Goal: Check status

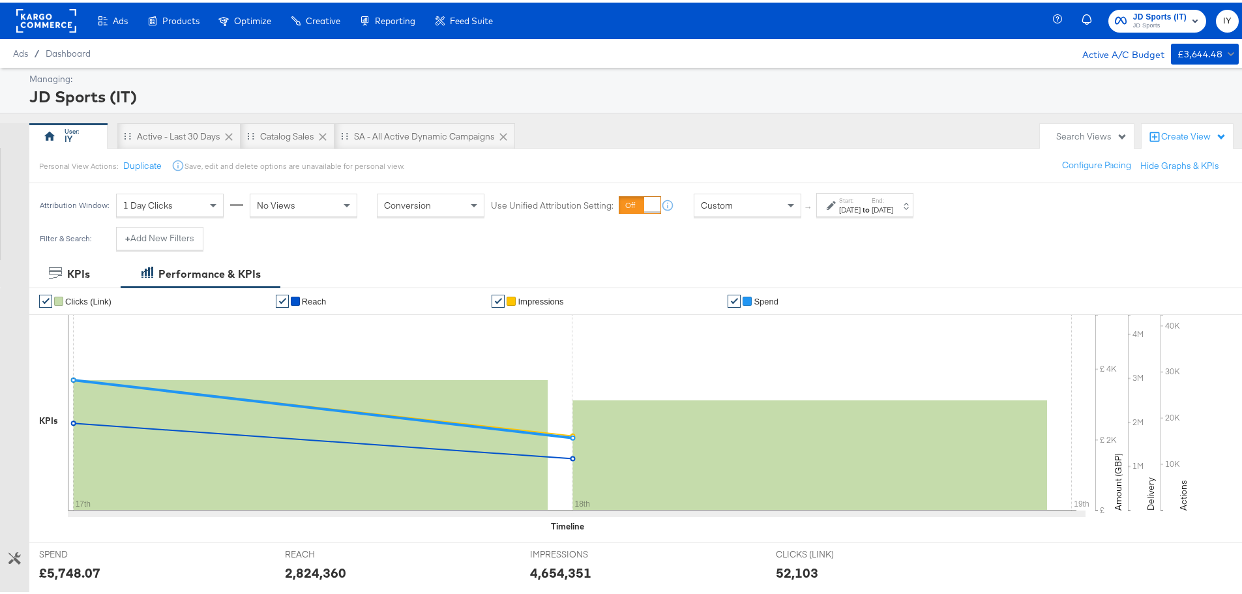
click at [913, 190] on div "Attribution Window: 1 Day Clicks No Views Conversion Use Unified Attribution Se…" at bounding box center [479, 203] width 900 height 44
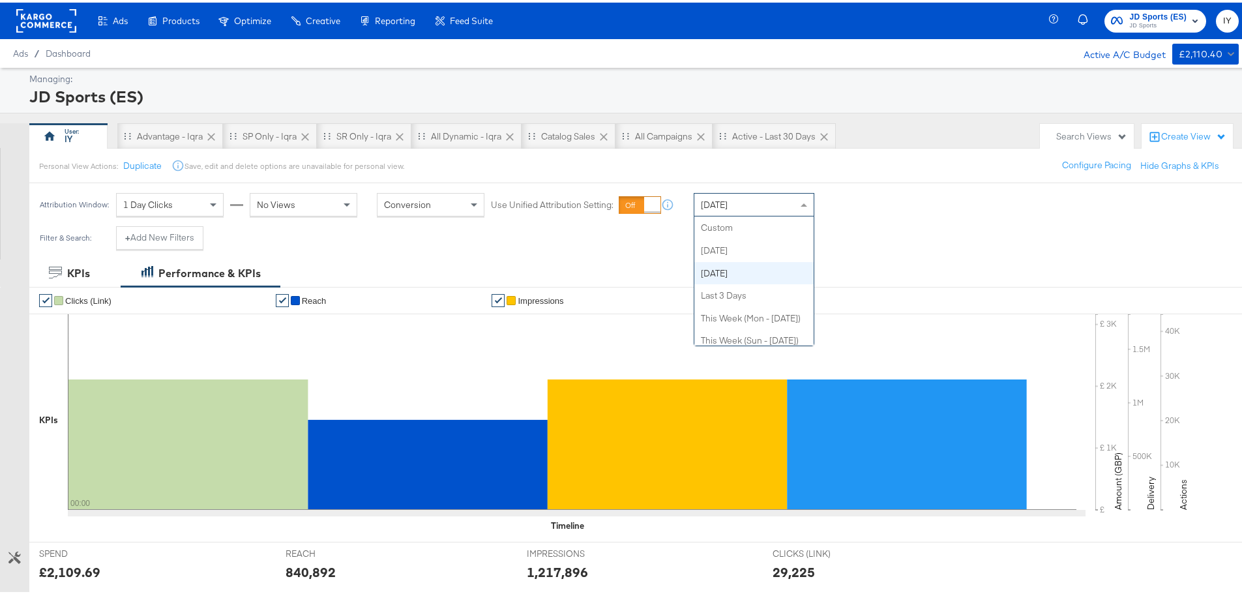
click at [754, 203] on div "[DATE]" at bounding box center [753, 202] width 119 height 22
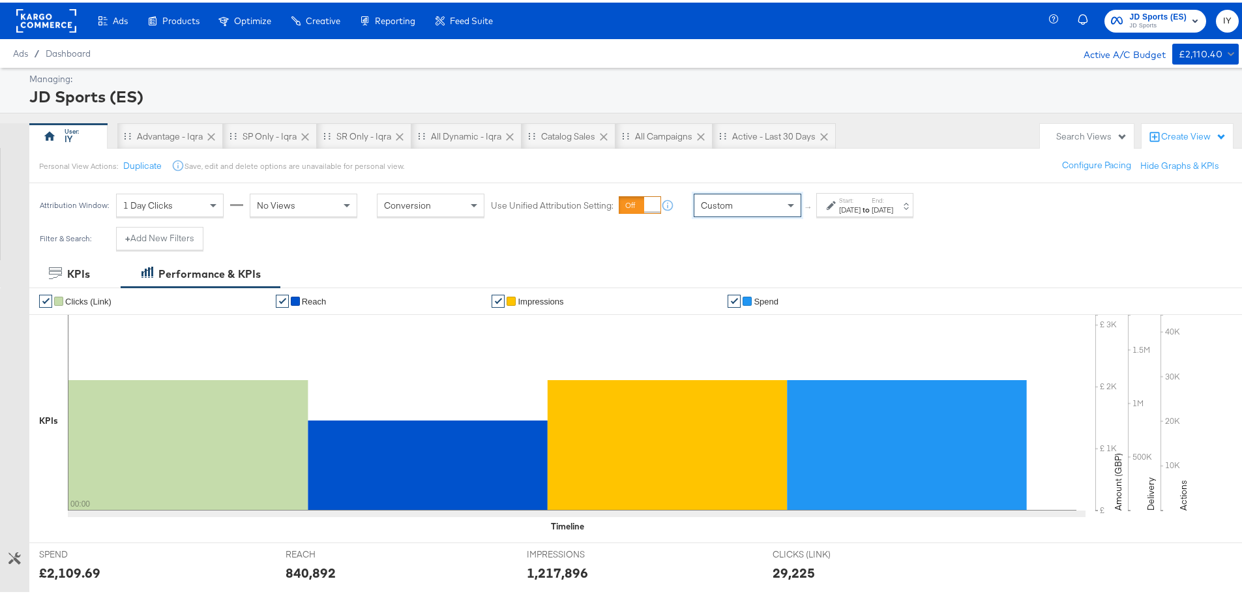
click at [859, 200] on label "Start:" at bounding box center [850, 198] width 22 height 8
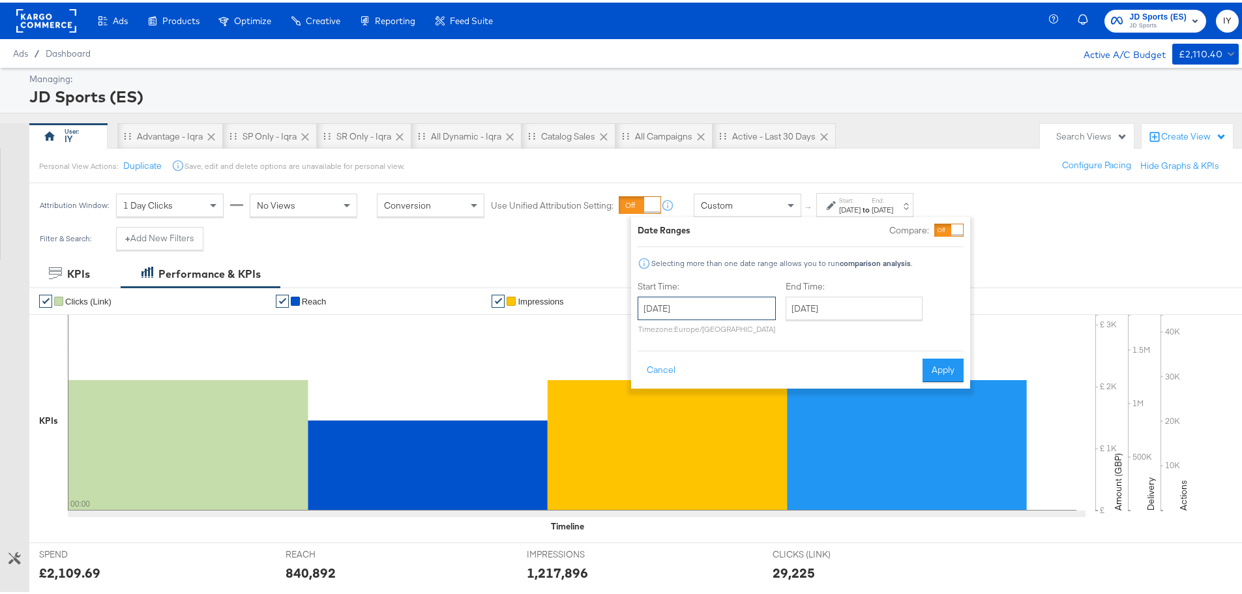
click at [685, 306] on input "[DATE]" at bounding box center [707, 305] width 138 height 23
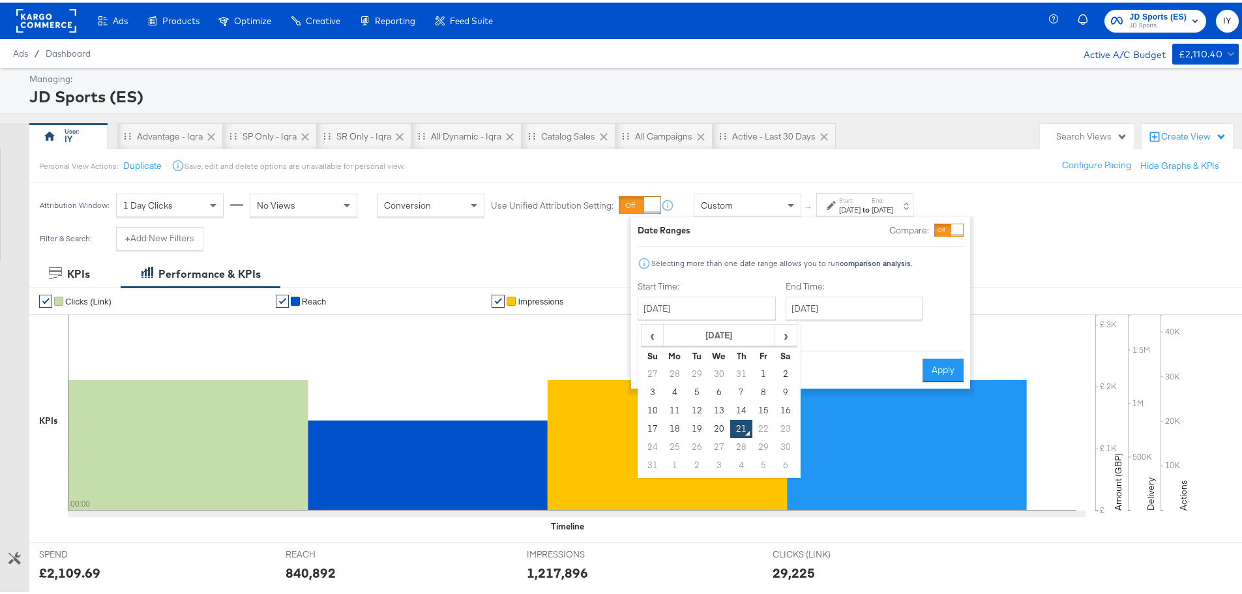
click at [649, 424] on td "17" at bounding box center [653, 426] width 22 height 18
type input "[DATE]"
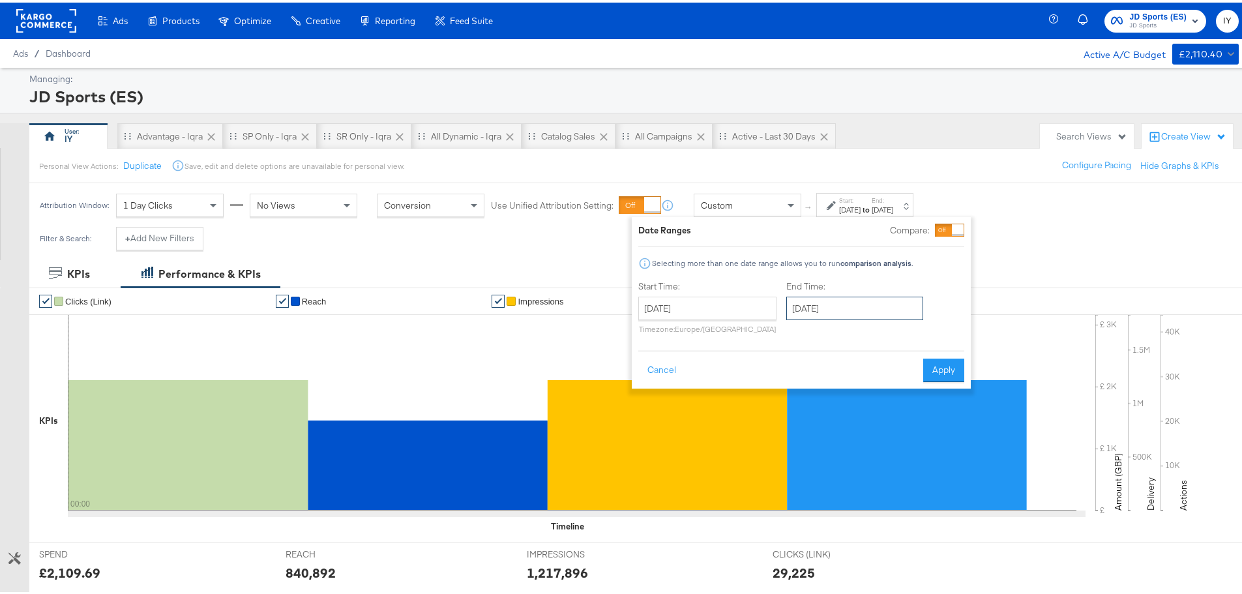
click at [853, 310] on input "August 21st 2025" at bounding box center [854, 305] width 137 height 23
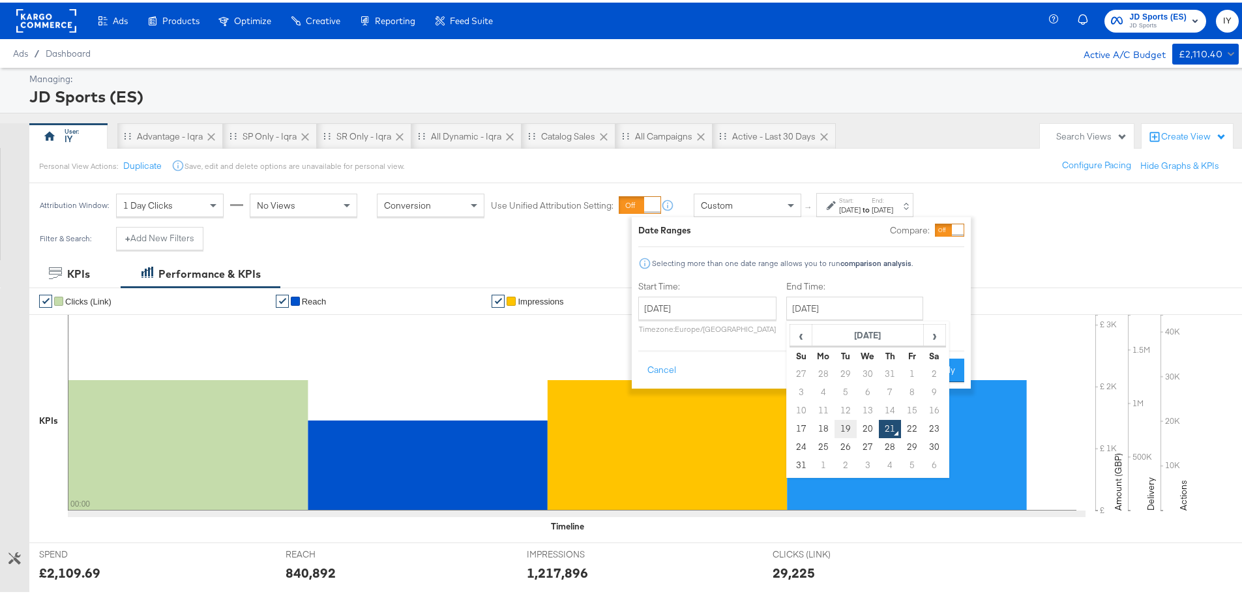
click at [849, 423] on td "19" at bounding box center [846, 426] width 22 height 18
type input "August 19th 2025"
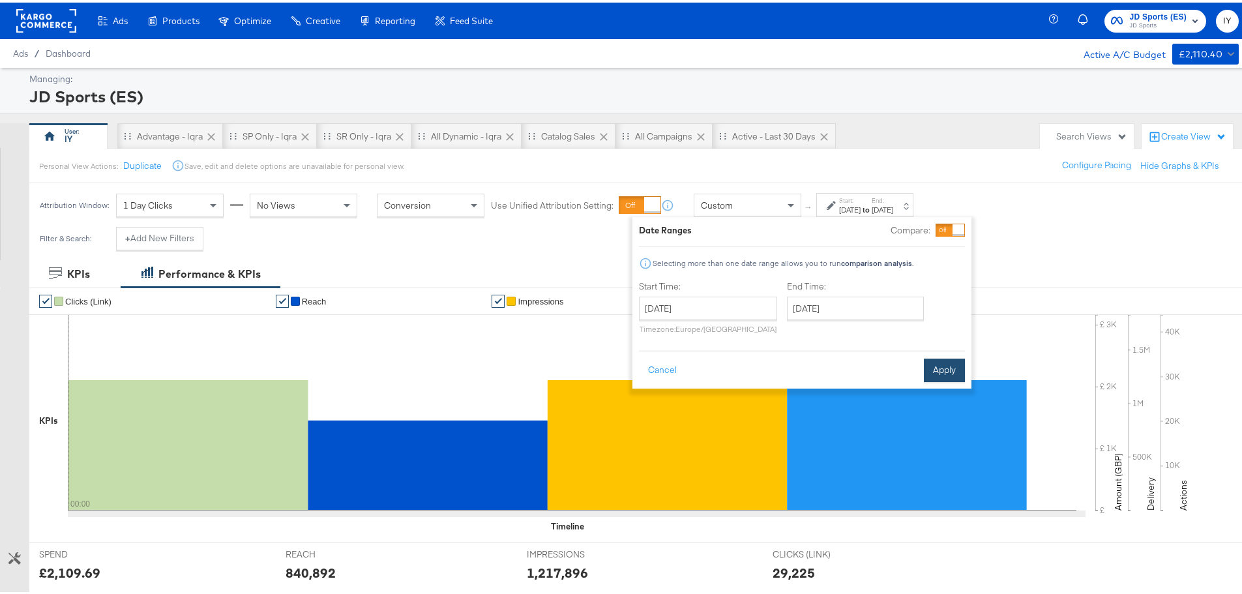
click at [960, 361] on button "Apply" at bounding box center [944, 367] width 41 height 23
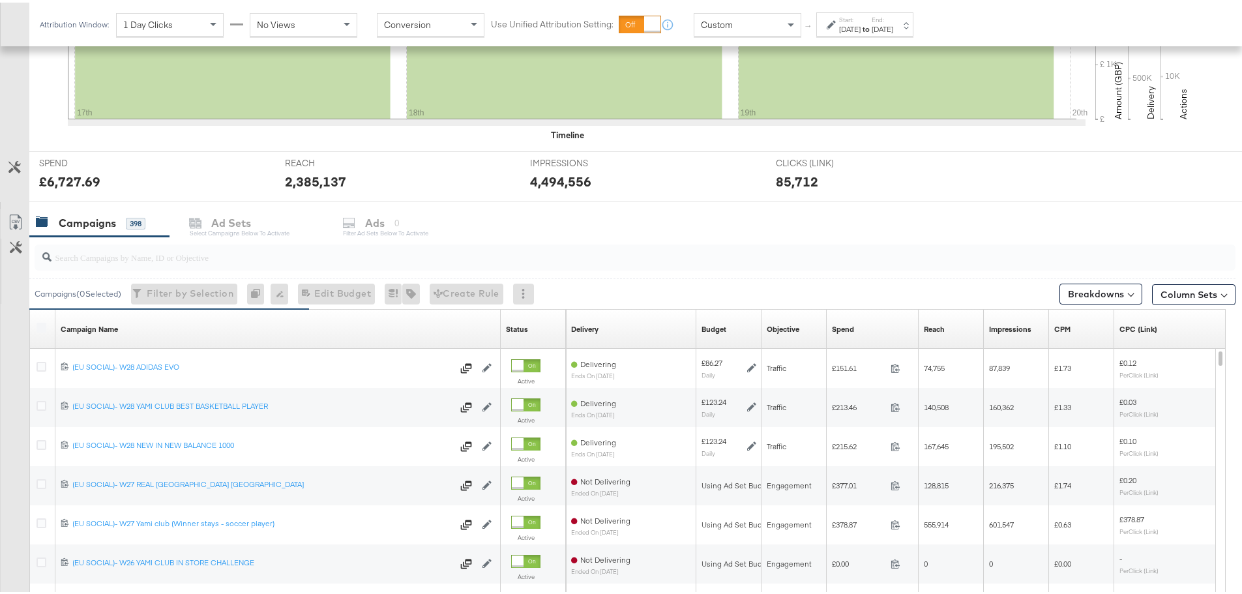
scroll to position [456, 0]
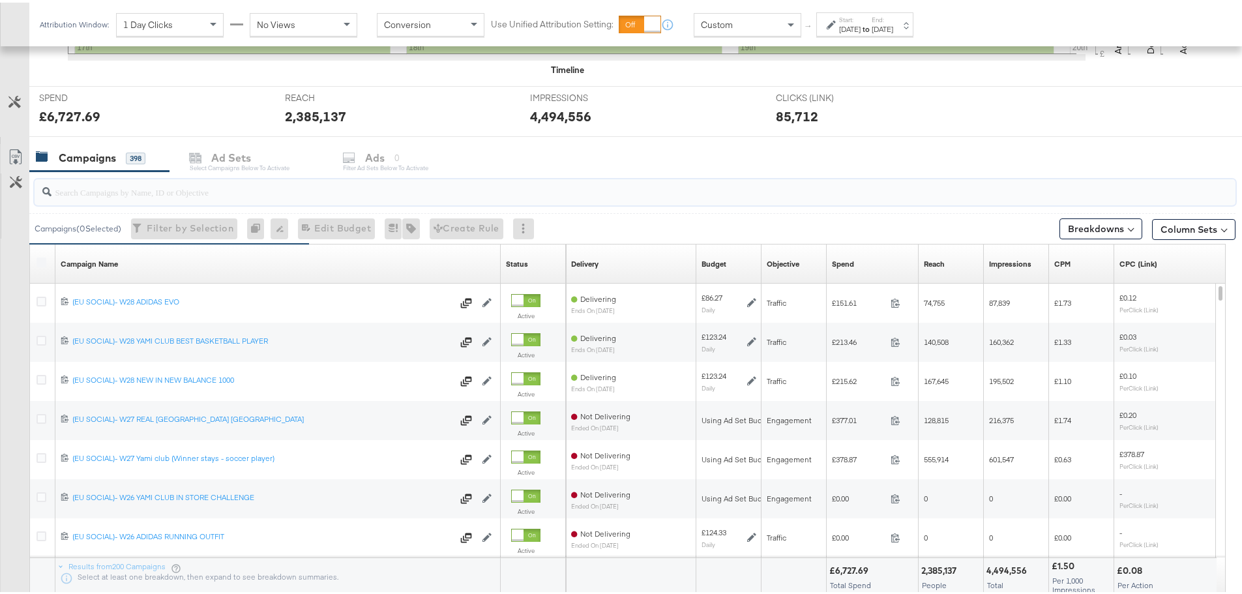
click at [203, 180] on input "search" at bounding box center [589, 183] width 1074 height 25
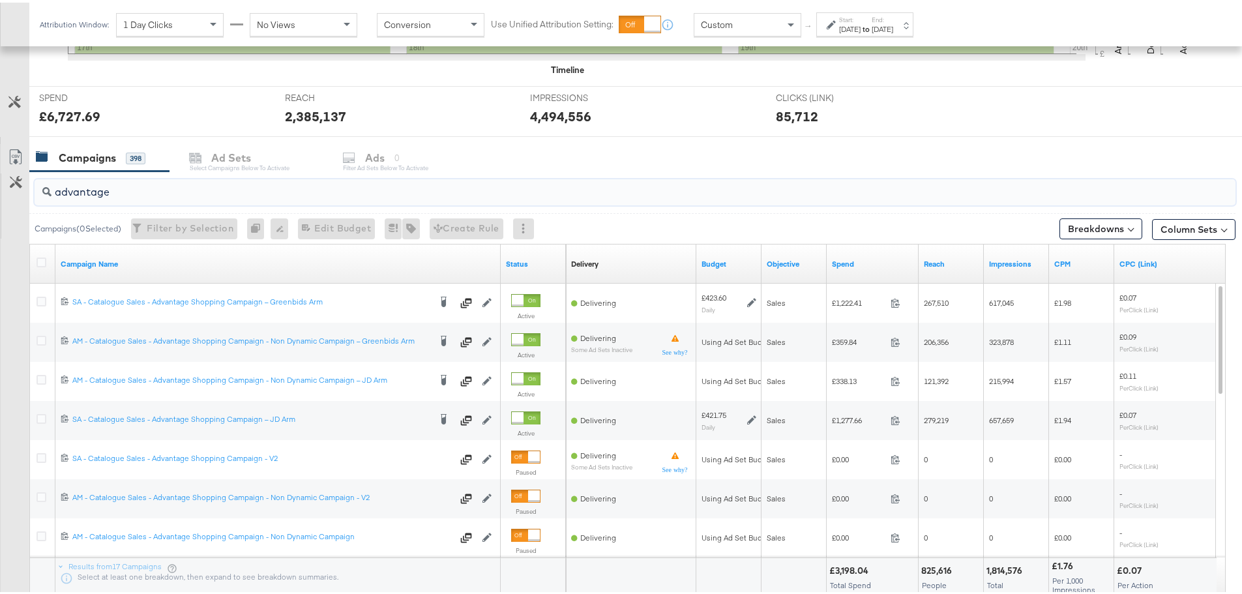
scroll to position [522, 0]
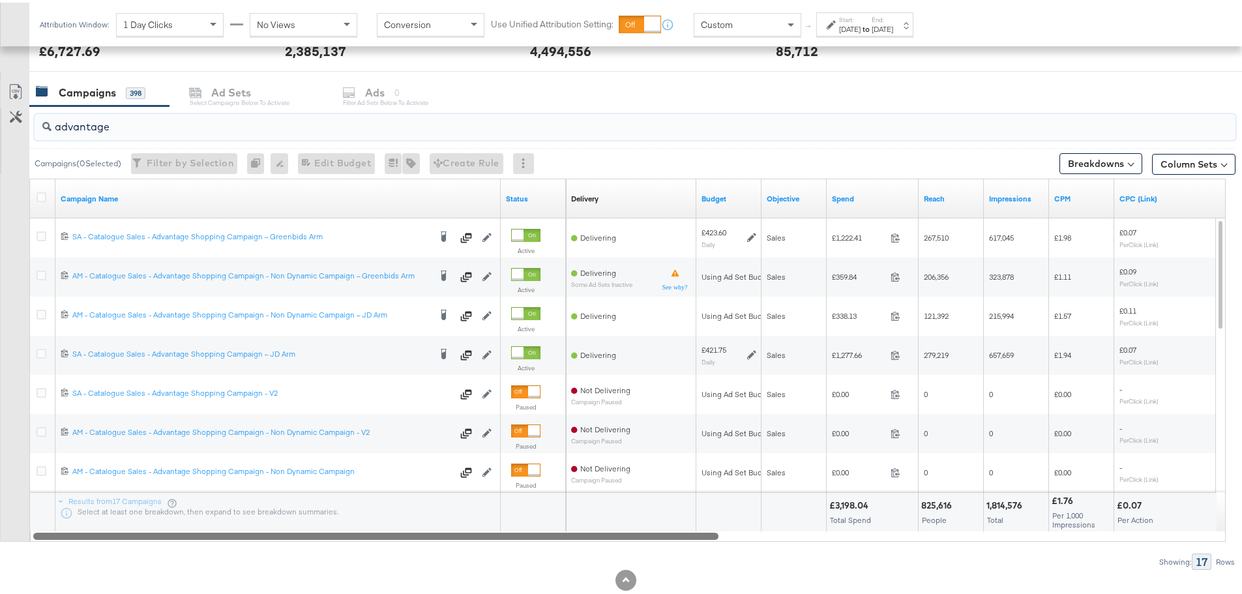
drag, startPoint x: 341, startPoint y: 535, endPoint x: 314, endPoint y: 557, distance: 35.2
click at [314, 557] on div "advantage Campaigns ( 0 Selected) Filter by Selection Filter 0 campaigns 0 Rena…" at bounding box center [617, 336] width 1235 height 464
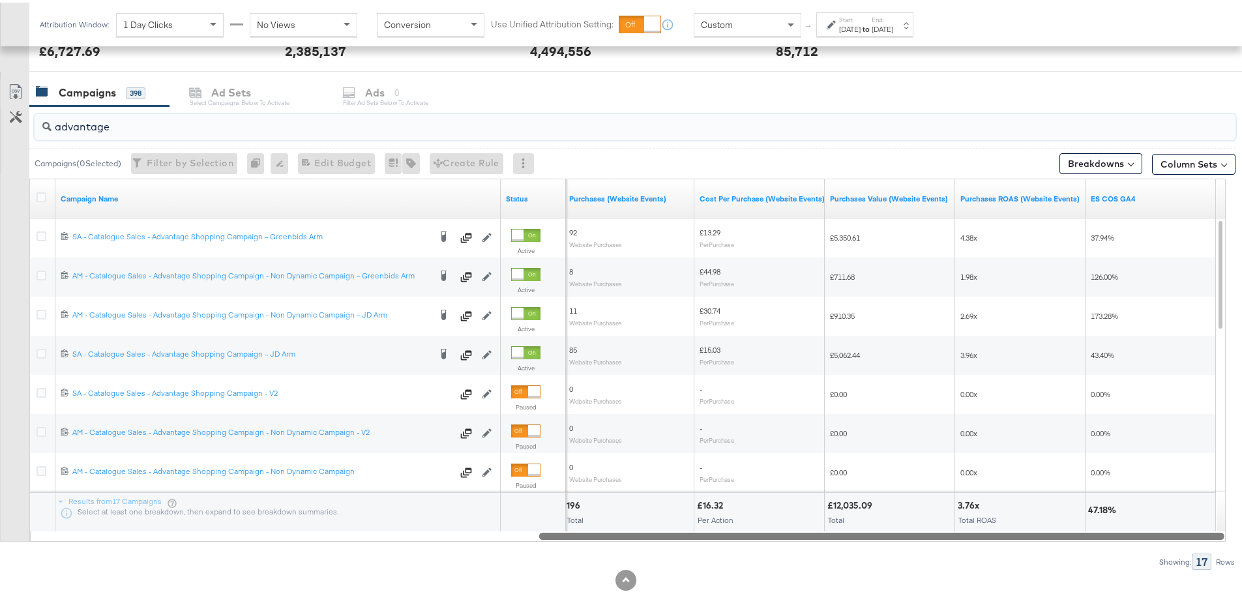
drag, startPoint x: 315, startPoint y: 535, endPoint x: 1013, endPoint y: 529, distance: 698.3
click at [1013, 529] on div at bounding box center [881, 532] width 685 height 11
type input "advantage"
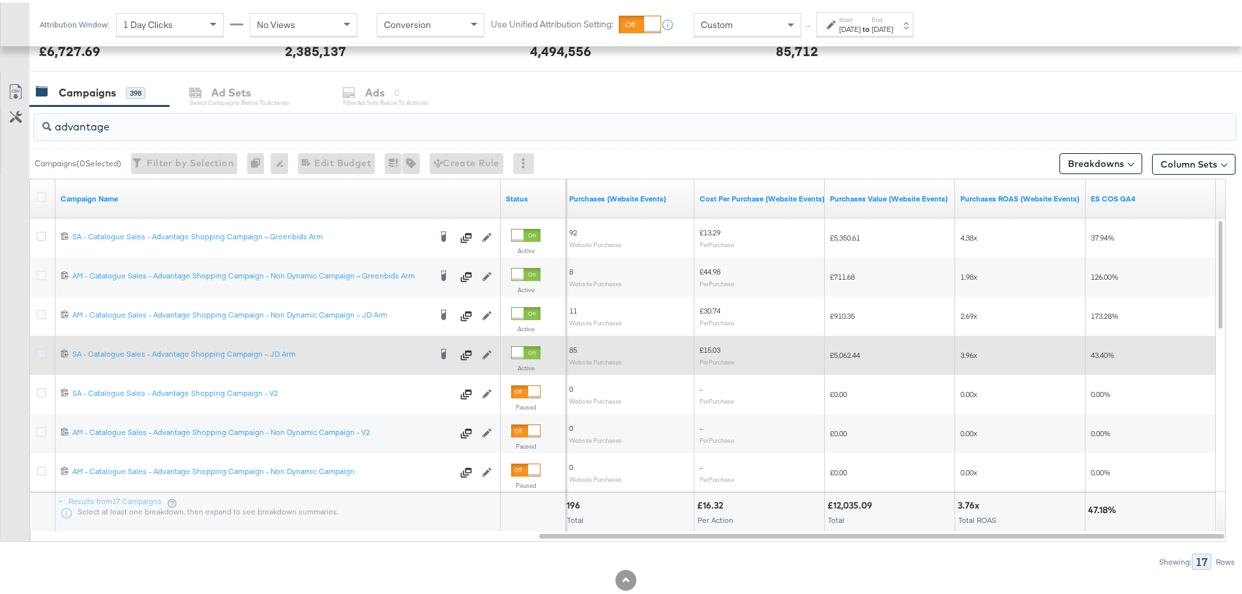
click at [42, 348] on icon at bounding box center [42, 351] width 10 height 10
click at [0, 0] on input "checkbox" at bounding box center [0, 0] width 0 height 0
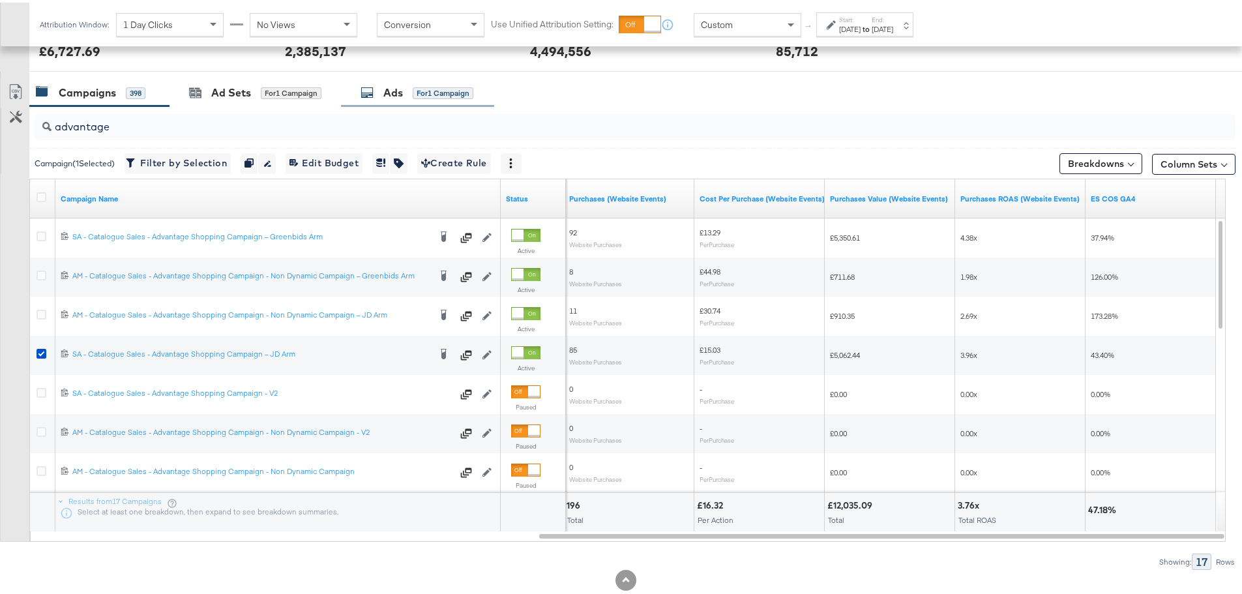
click at [370, 93] on icon at bounding box center [367, 89] width 13 height 13
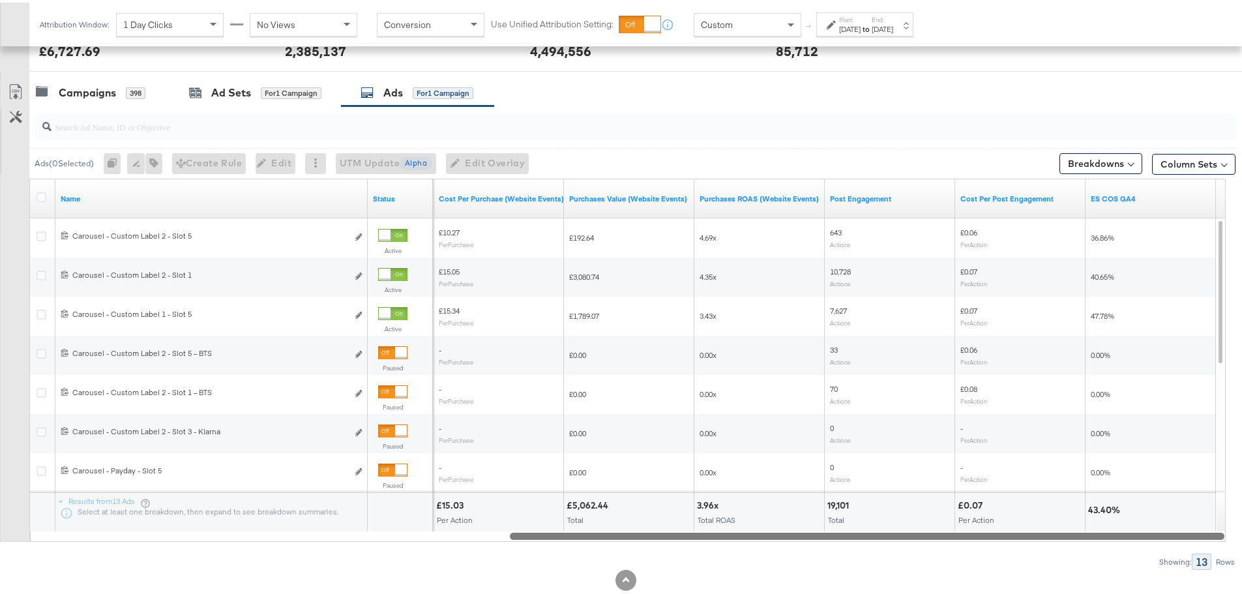
drag, startPoint x: 549, startPoint y: 533, endPoint x: 1135, endPoint y: 545, distance: 586.2
click at [1135, 545] on div "Ads ( 0 Selected) 0 Rename 0 ads Tags for 0 campaigns Create Rule Edit 0 ads Ed…" at bounding box center [617, 336] width 1235 height 464
